Goal: Find specific page/section: Find specific page/section

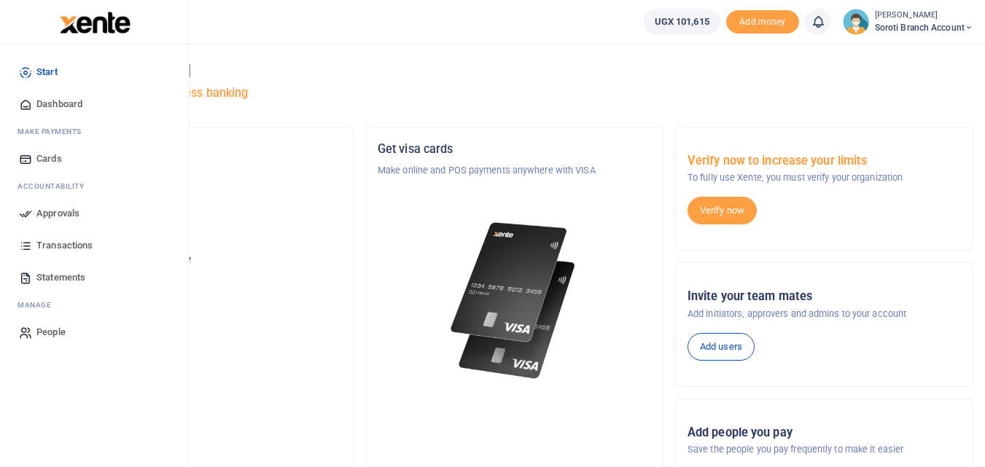
click at [57, 104] on span "Dashboard" at bounding box center [59, 104] width 46 height 15
click at [62, 106] on span "Dashboard" at bounding box center [59, 104] width 46 height 15
click at [58, 106] on span "Dashboard" at bounding box center [59, 104] width 46 height 15
click at [49, 104] on span "Dashboard" at bounding box center [59, 104] width 46 height 15
click at [63, 104] on span "Dashboard" at bounding box center [59, 104] width 46 height 15
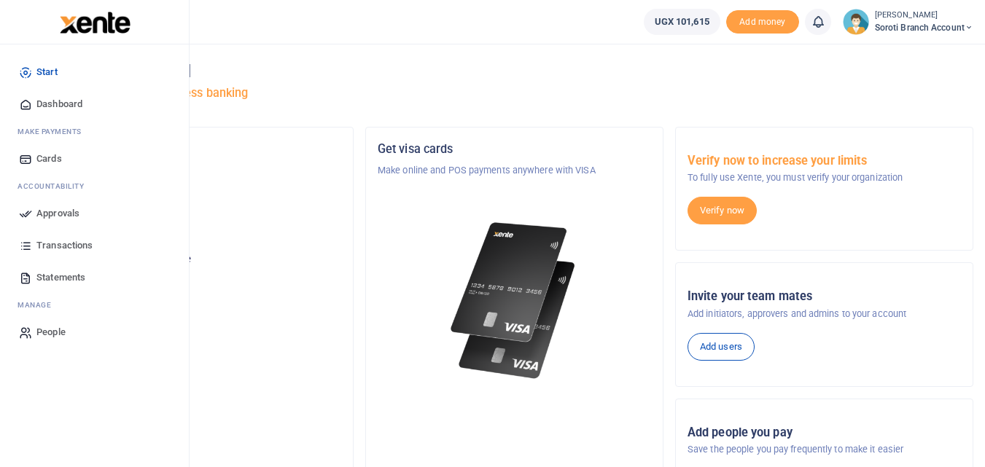
click at [63, 104] on span "Dashboard" at bounding box center [59, 104] width 46 height 15
click at [67, 268] on link "Statements" at bounding box center [94, 278] width 165 height 32
click at [64, 272] on span "Statements" at bounding box center [60, 277] width 49 height 15
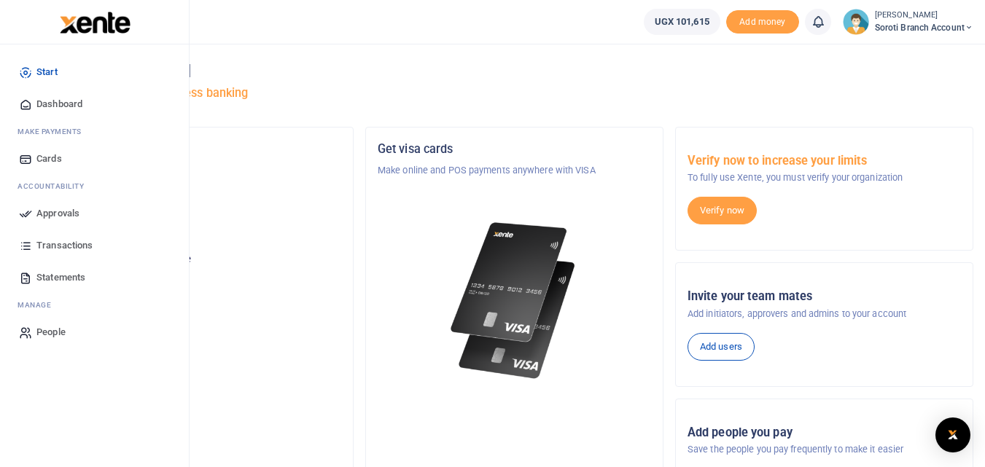
click at [50, 101] on span "Dashboard" at bounding box center [59, 104] width 46 height 15
click at [51, 103] on span "Dashboard" at bounding box center [59, 104] width 46 height 15
